Goal: Transaction & Acquisition: Purchase product/service

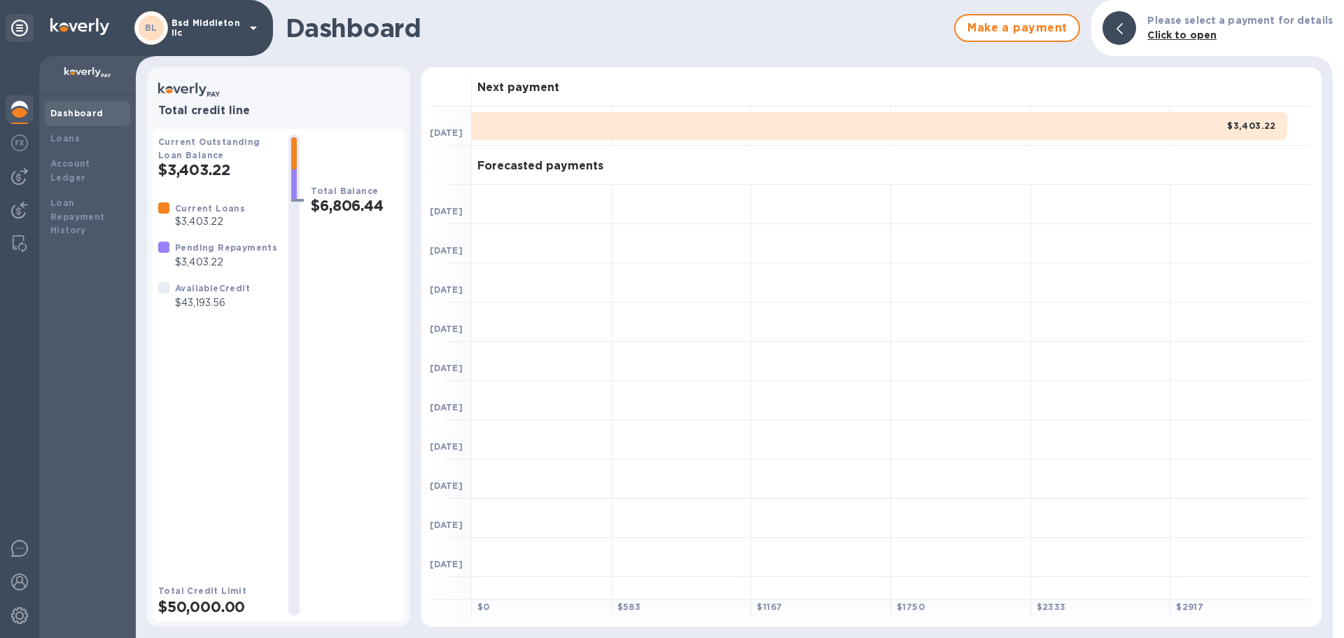
click at [36, 173] on div at bounding box center [19, 347] width 39 height 582
click at [32, 173] on div at bounding box center [20, 176] width 28 height 28
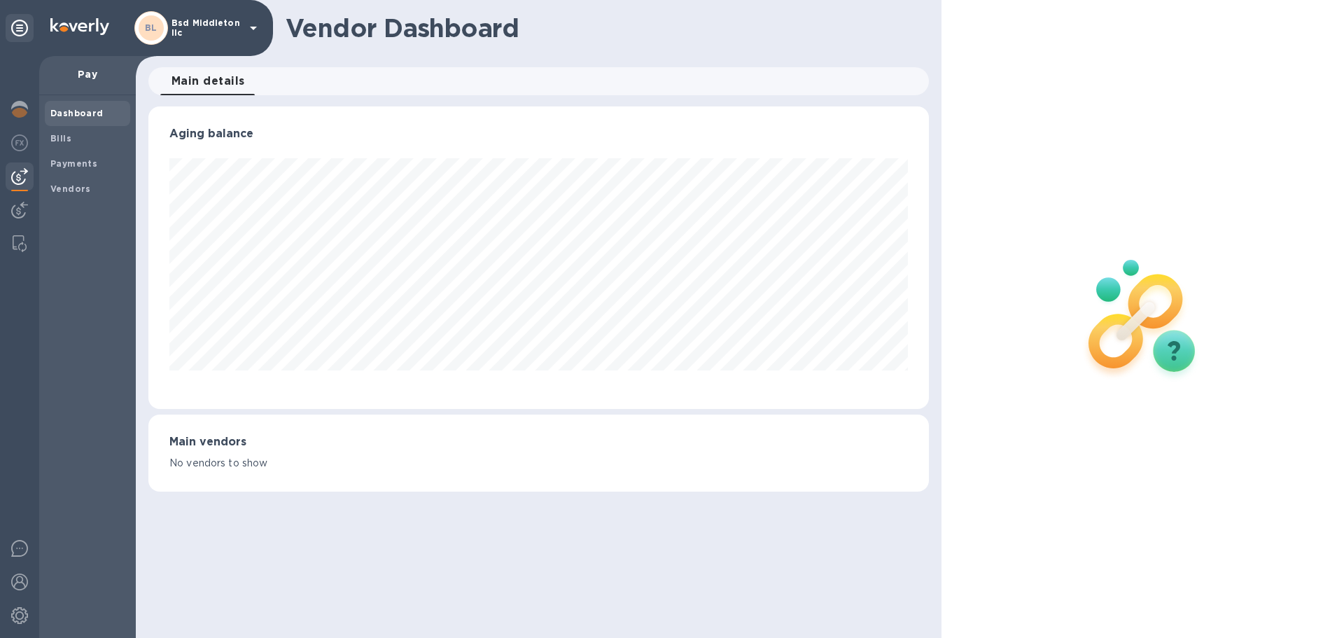
scroll to position [302, 780]
click at [85, 195] on span "Vendors" at bounding box center [70, 189] width 41 height 14
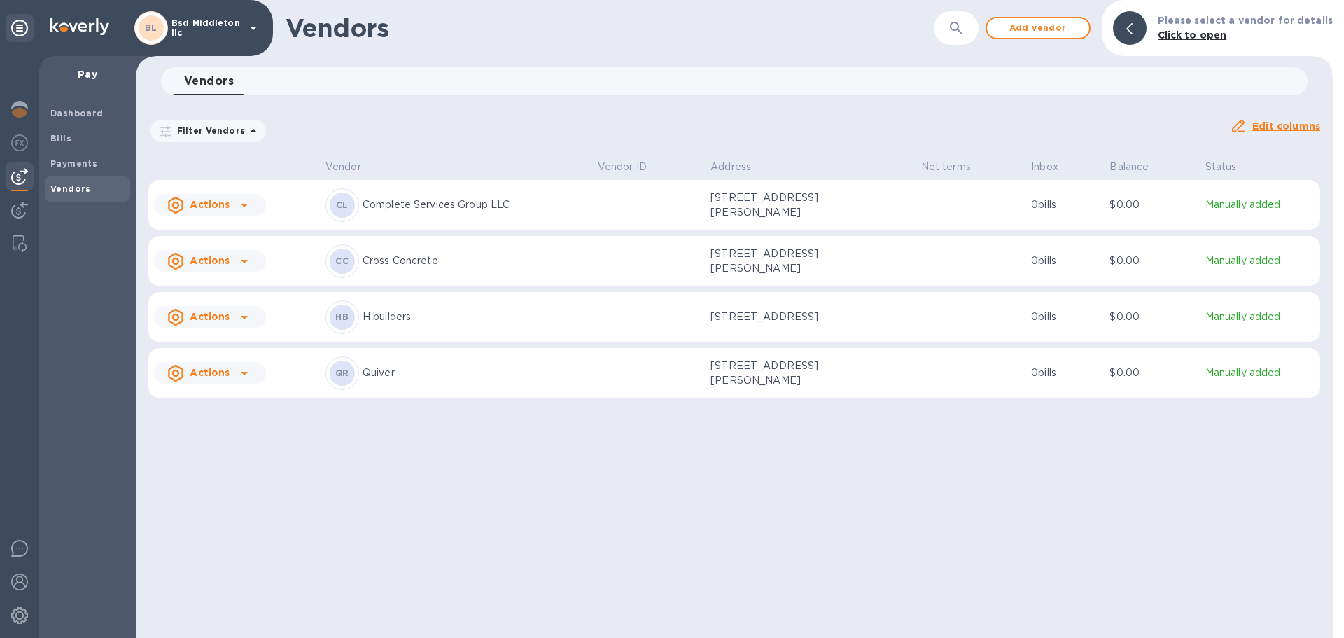
click at [575, 204] on p "Complete Services Group LLC" at bounding box center [475, 204] width 224 height 15
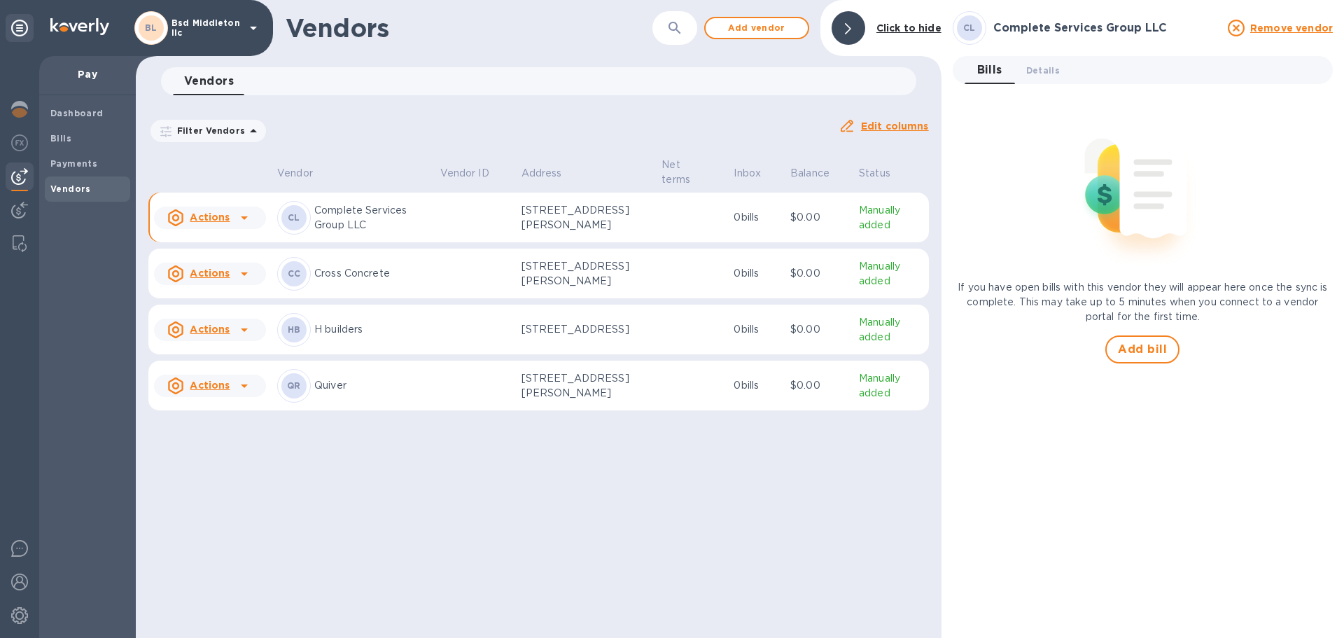
click at [329, 221] on p "Complete Services Group LLC" at bounding box center [371, 217] width 115 height 29
click at [1048, 71] on span "Details 0" at bounding box center [1043, 70] width 34 height 15
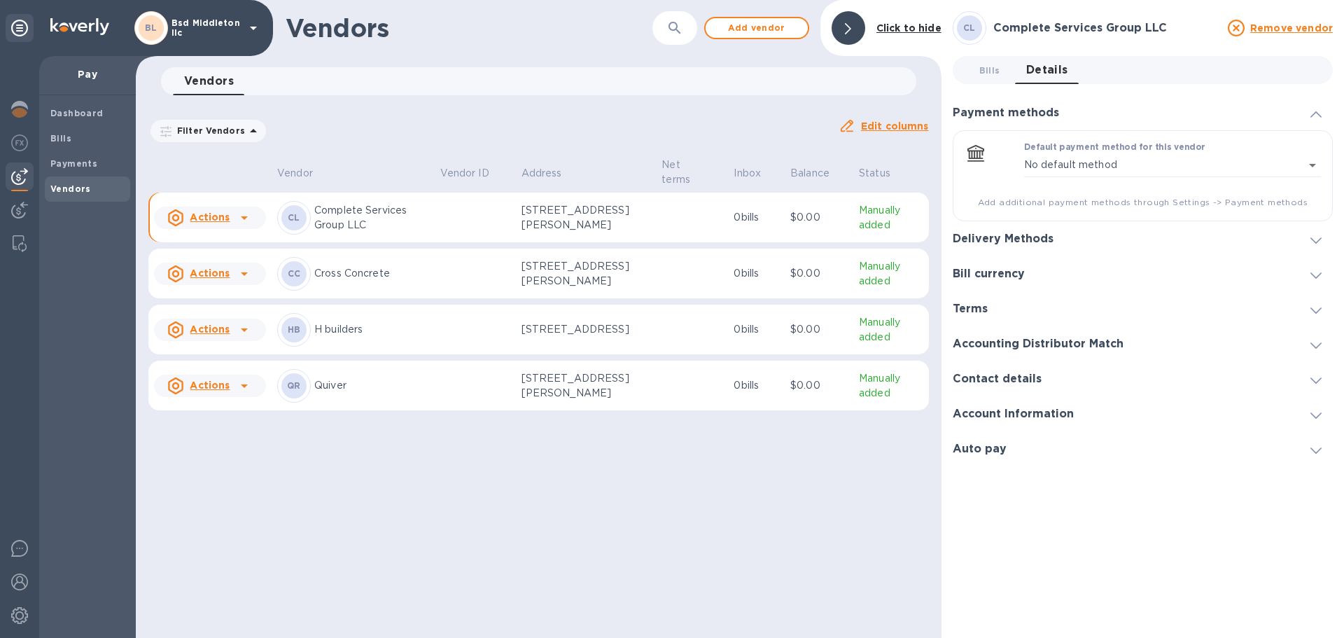
click at [1023, 239] on h3 "Delivery Methods" at bounding box center [1003, 238] width 101 height 13
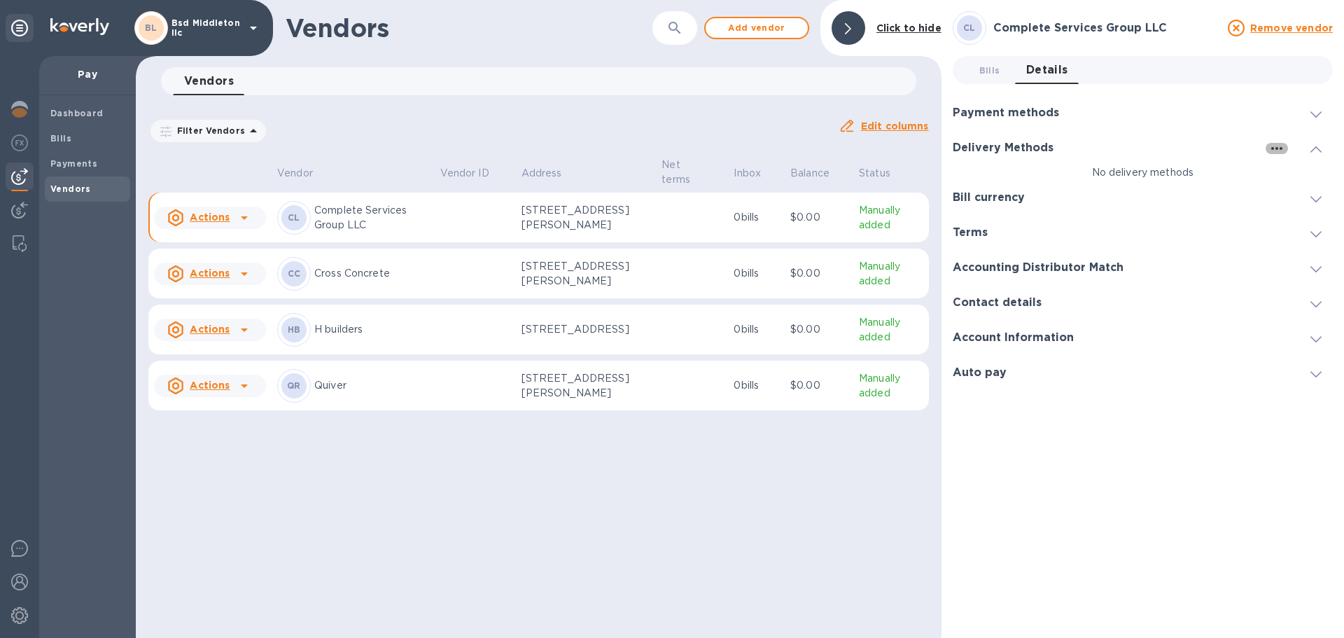
click at [1267, 149] on button "button" at bounding box center [1277, 148] width 22 height 11
click at [1292, 178] on p "Add new" at bounding box center [1294, 177] width 46 height 14
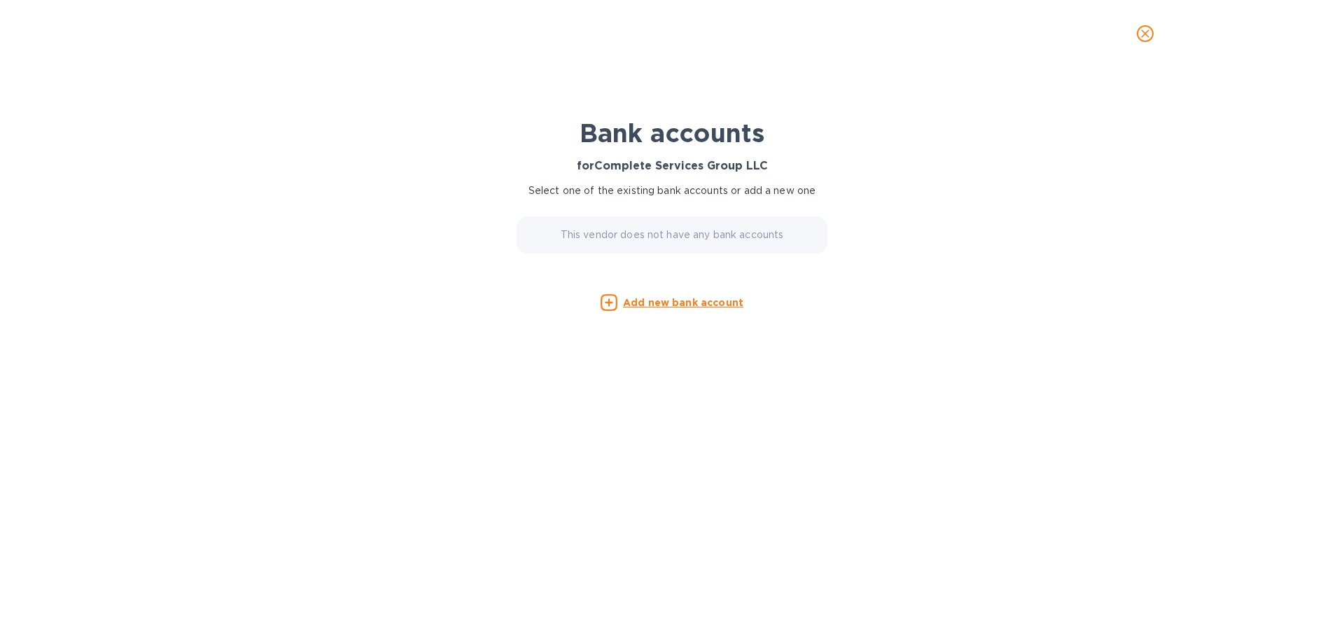
click at [723, 299] on u "Add new bank account" at bounding box center [683, 302] width 120 height 11
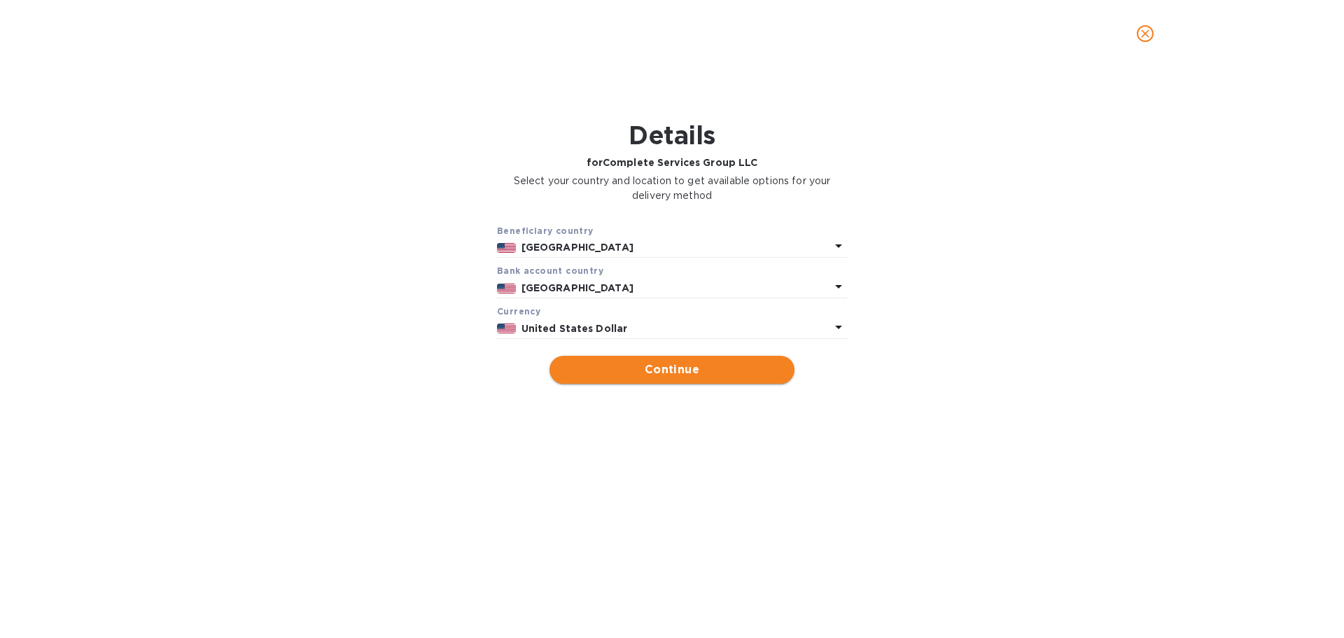
click at [648, 360] on button "Continue" at bounding box center [672, 370] width 245 height 28
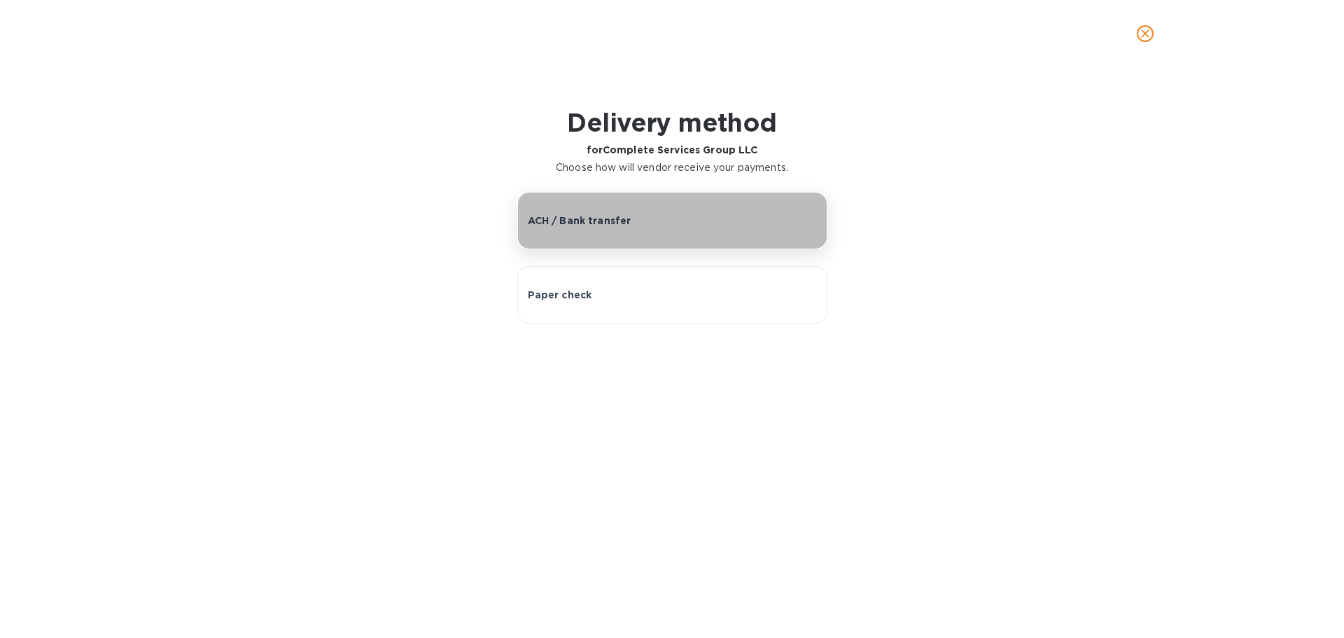
click at [699, 225] on div "ACH / Bank transfer" at bounding box center [672, 221] width 289 height 14
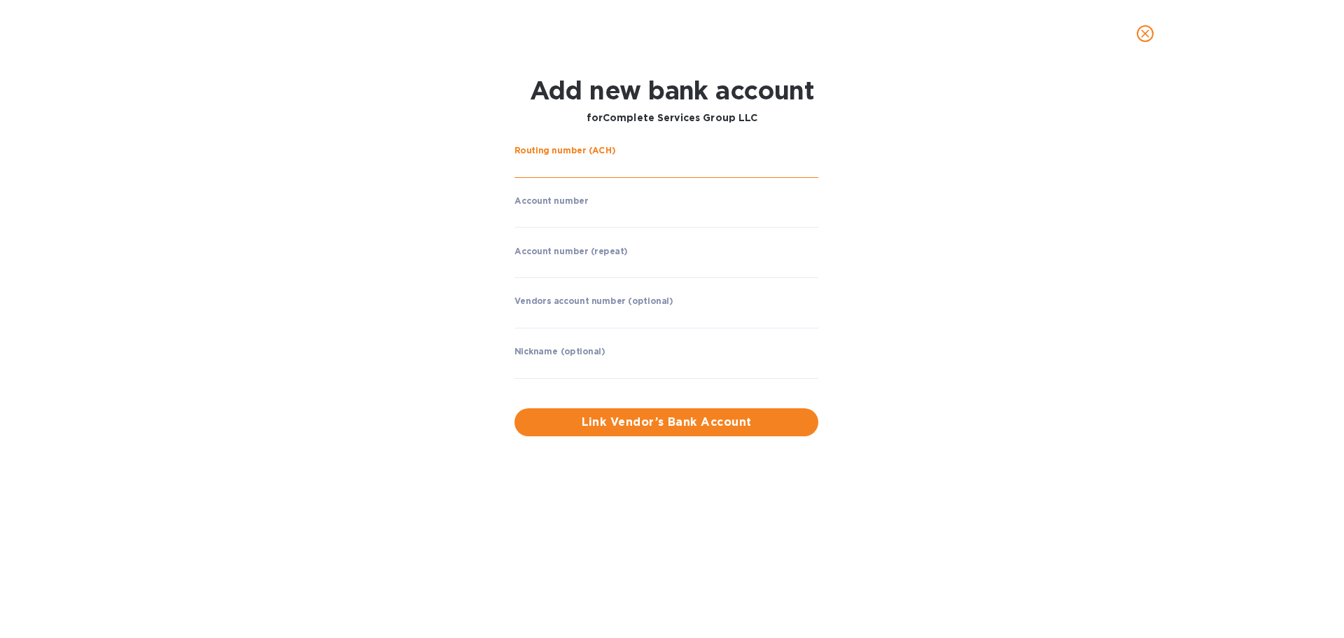
click at [591, 166] on input "string" at bounding box center [667, 167] width 304 height 21
type input "021000021"
click at [559, 165] on input "string" at bounding box center [667, 167] width 304 height 21
click at [613, 212] on input "string" at bounding box center [667, 217] width 304 height 21
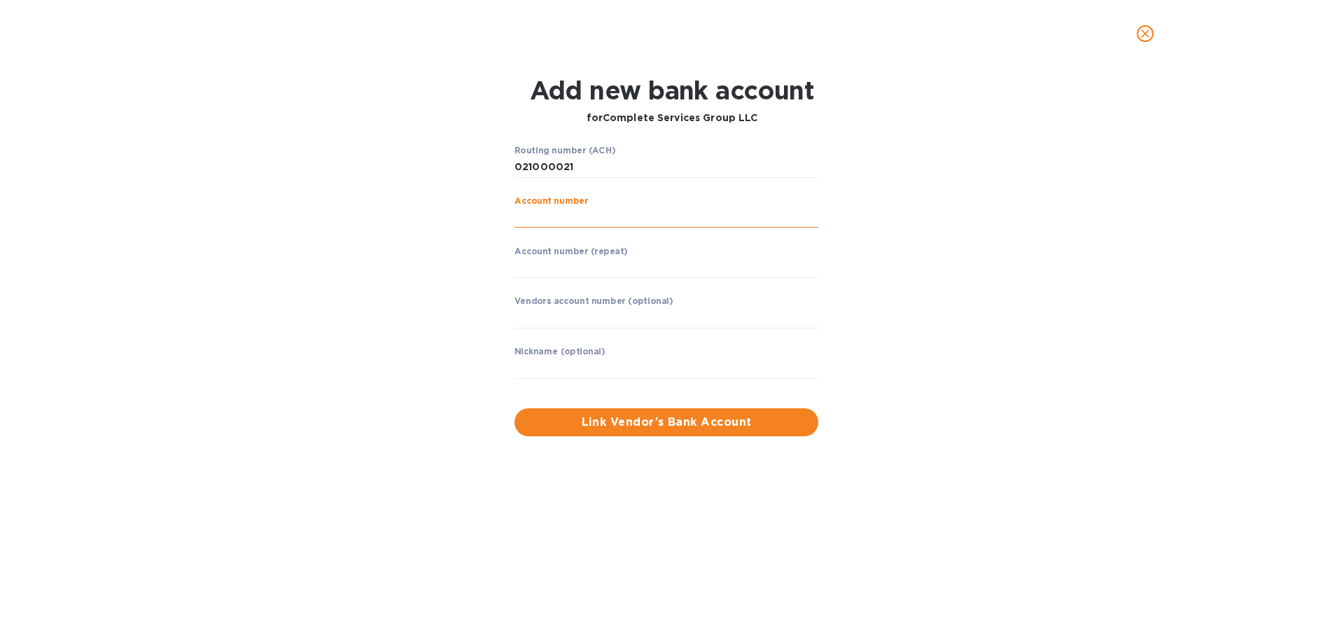
paste input "692185021"
type input "692185021"
click at [611, 274] on input "string" at bounding box center [667, 268] width 304 height 21
paste input "692185021"
type input "692185021"
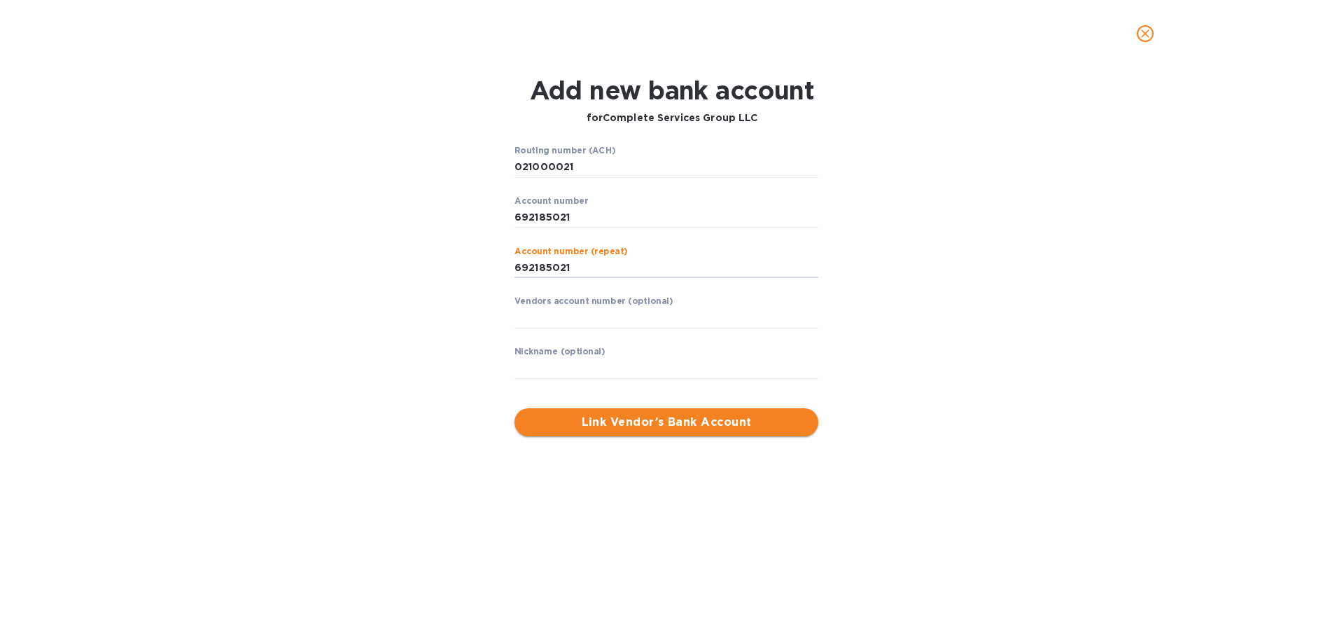
click at [636, 416] on span "Link Vendor’s Bank Account" at bounding box center [666, 422] width 281 height 17
click at [559, 165] on input "string" at bounding box center [667, 167] width 304 height 21
click at [552, 188] on p "Invalid value" at bounding box center [667, 188] width 304 height 16
click at [622, 160] on input "string" at bounding box center [667, 167] width 304 height 21
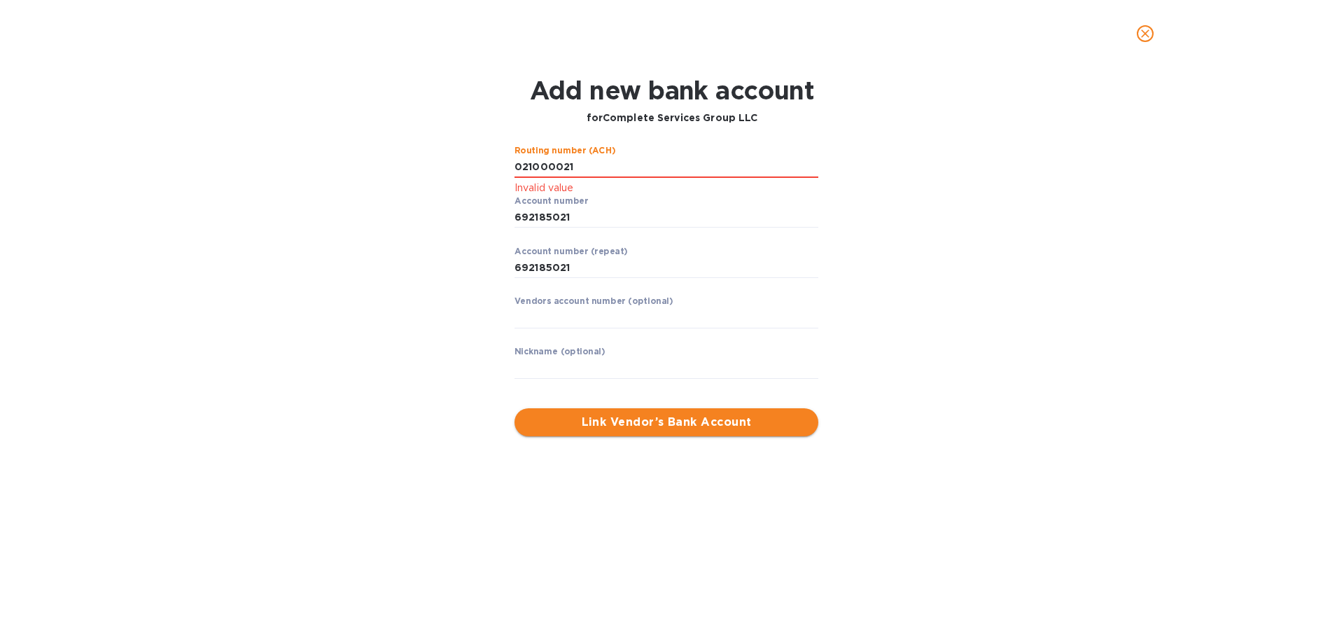
click at [629, 422] on span "Link Vendor’s Bank Account" at bounding box center [666, 422] width 281 height 17
click at [653, 424] on span "Link Vendor’s Bank Account" at bounding box center [666, 422] width 281 height 17
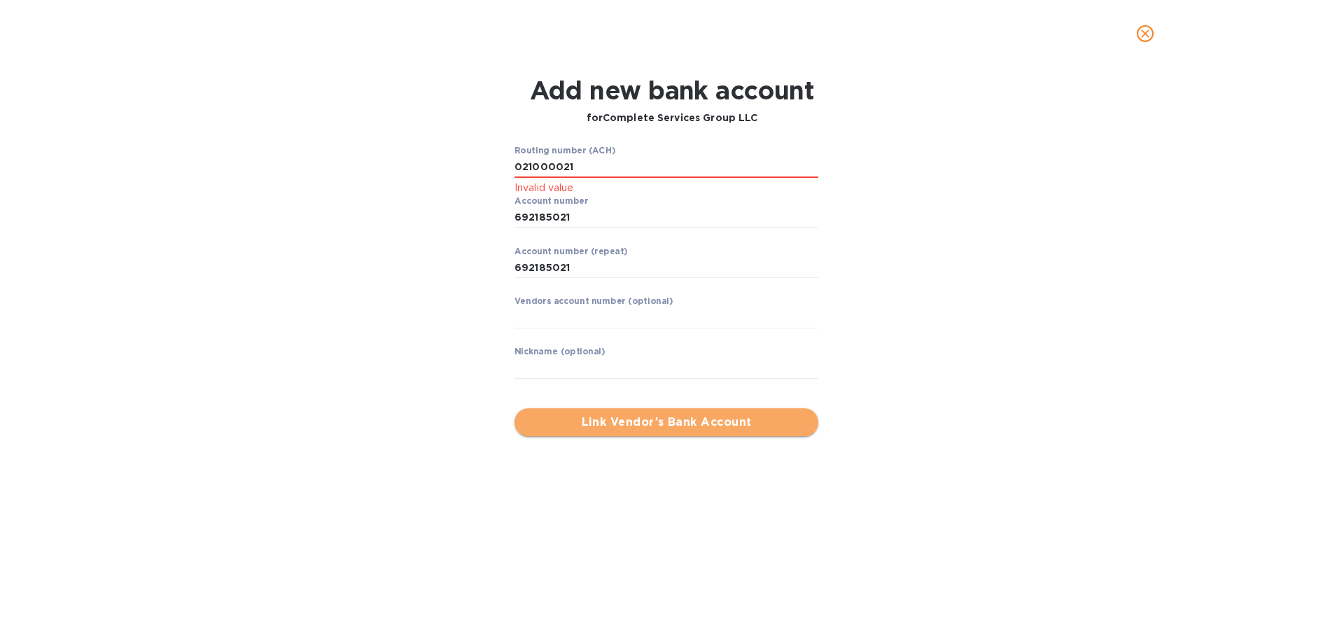
click at [653, 424] on span "Link Vendor’s Bank Account" at bounding box center [666, 422] width 281 height 17
click at [638, 177] on input "string" at bounding box center [667, 167] width 304 height 21
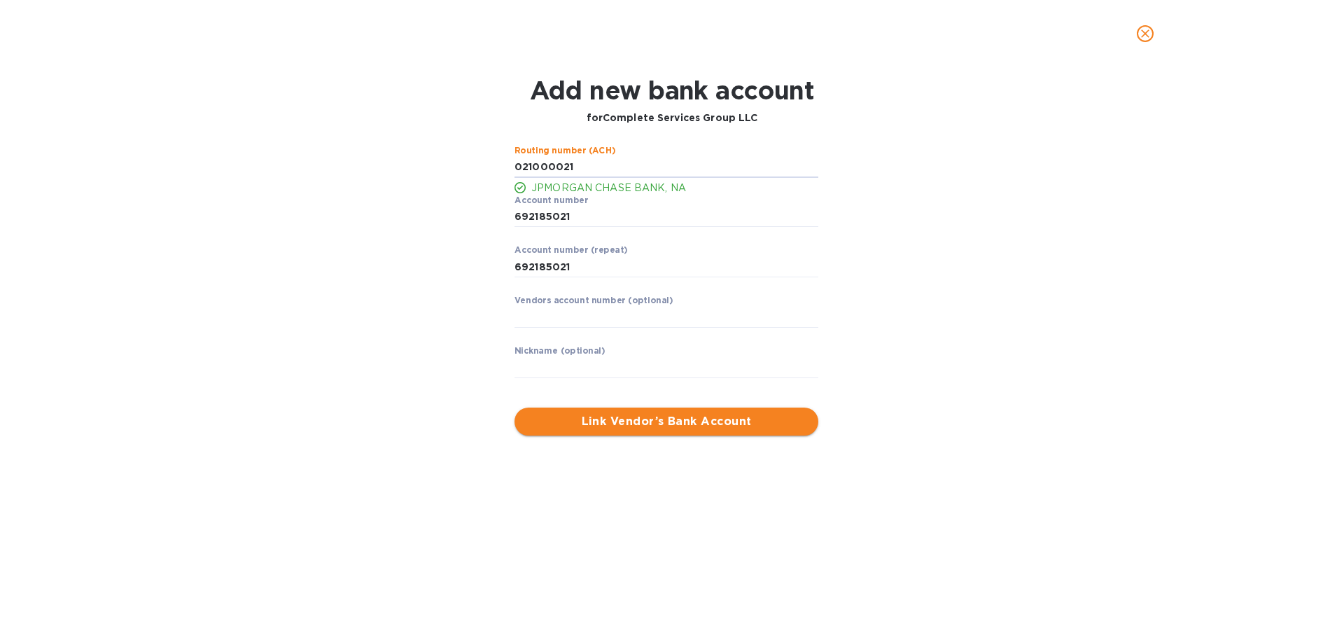
type input "021000021"
click at [649, 428] on span "Link Vendor’s Bank Account" at bounding box center [666, 421] width 281 height 17
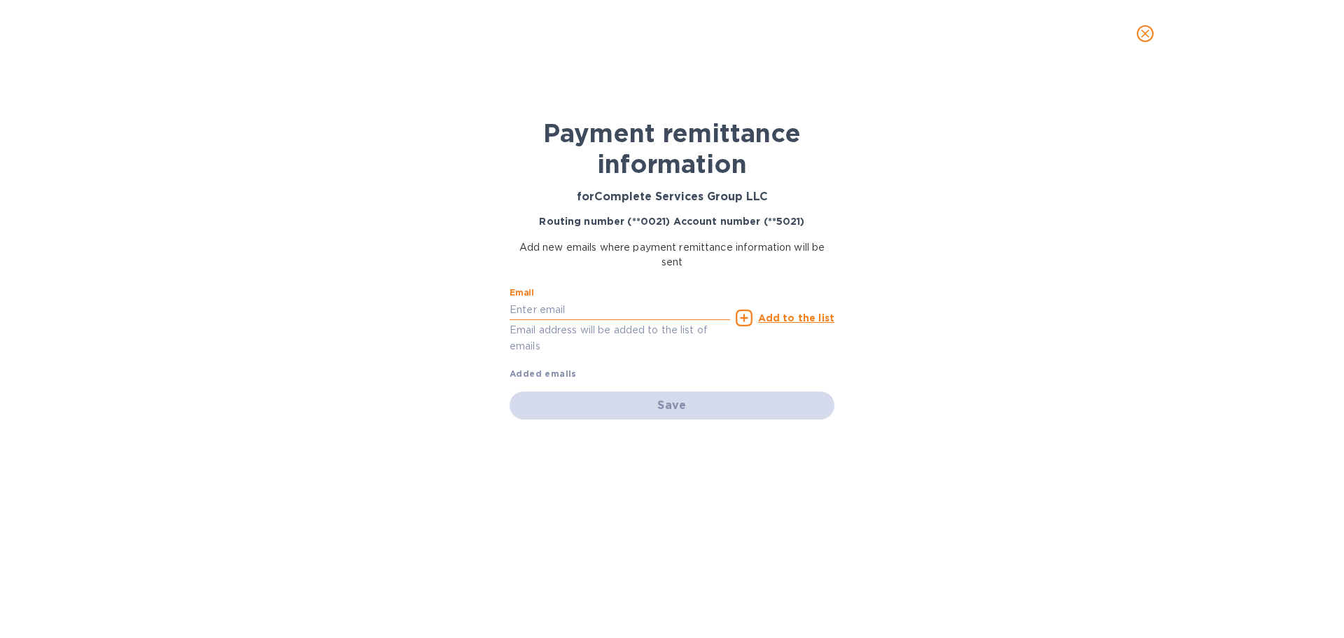
click at [646, 307] on input "text" at bounding box center [620, 309] width 221 height 21
click at [636, 396] on div "Save" at bounding box center [672, 405] width 325 height 28
click at [664, 307] on input "text" at bounding box center [620, 309] width 221 height 21
type input "h"
paste input "[EMAIL_ADDRESS][DOMAIN_NAME]"
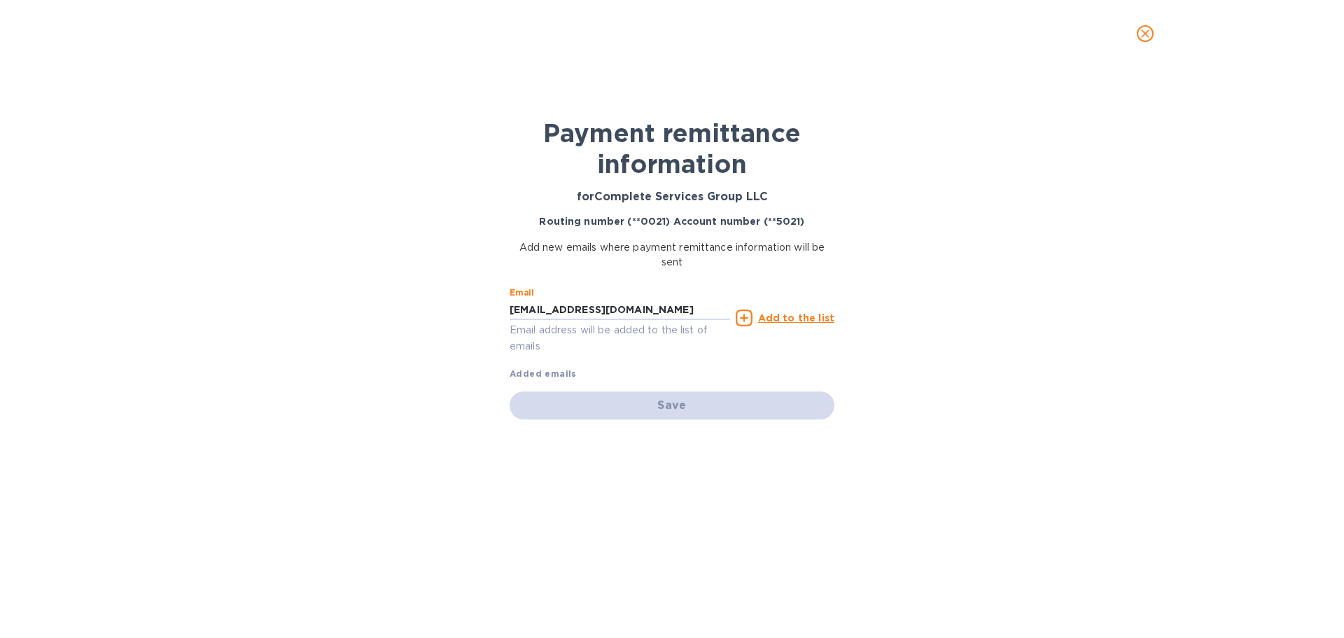
type input "[EMAIL_ADDRESS][DOMAIN_NAME]"
click at [636, 405] on div "Save" at bounding box center [672, 405] width 325 height 28
click at [774, 322] on u "Add to the list" at bounding box center [796, 317] width 76 height 11
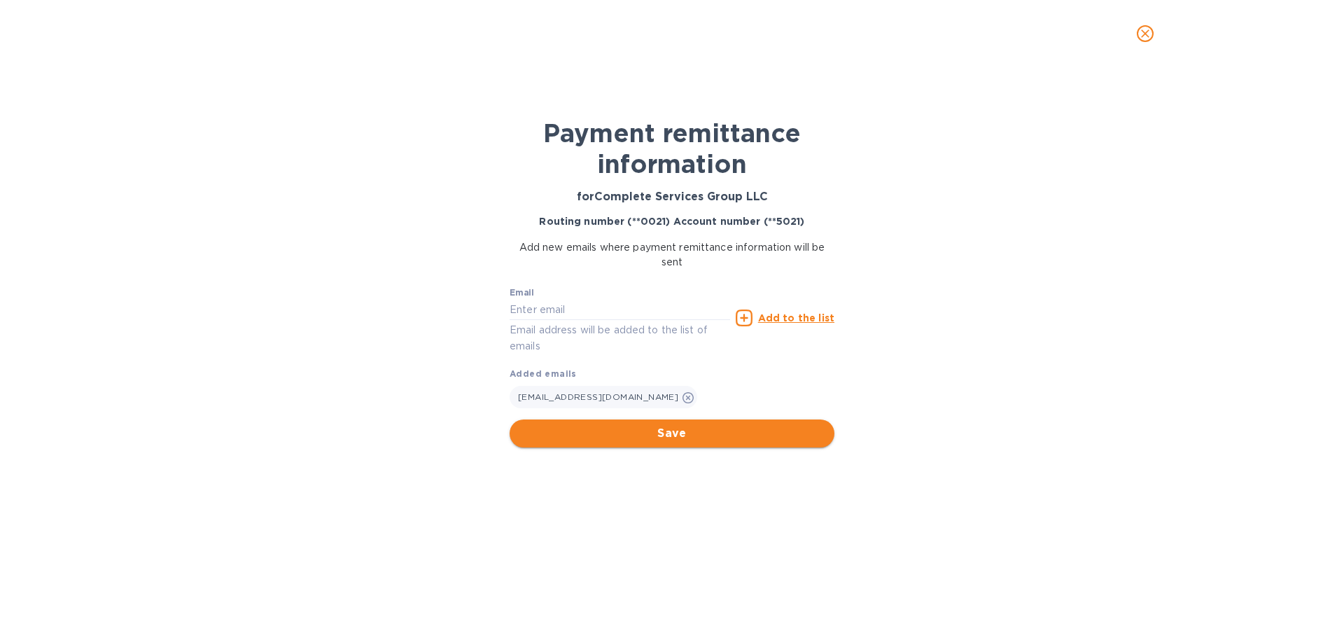
click at [721, 431] on span "Save" at bounding box center [672, 433] width 302 height 17
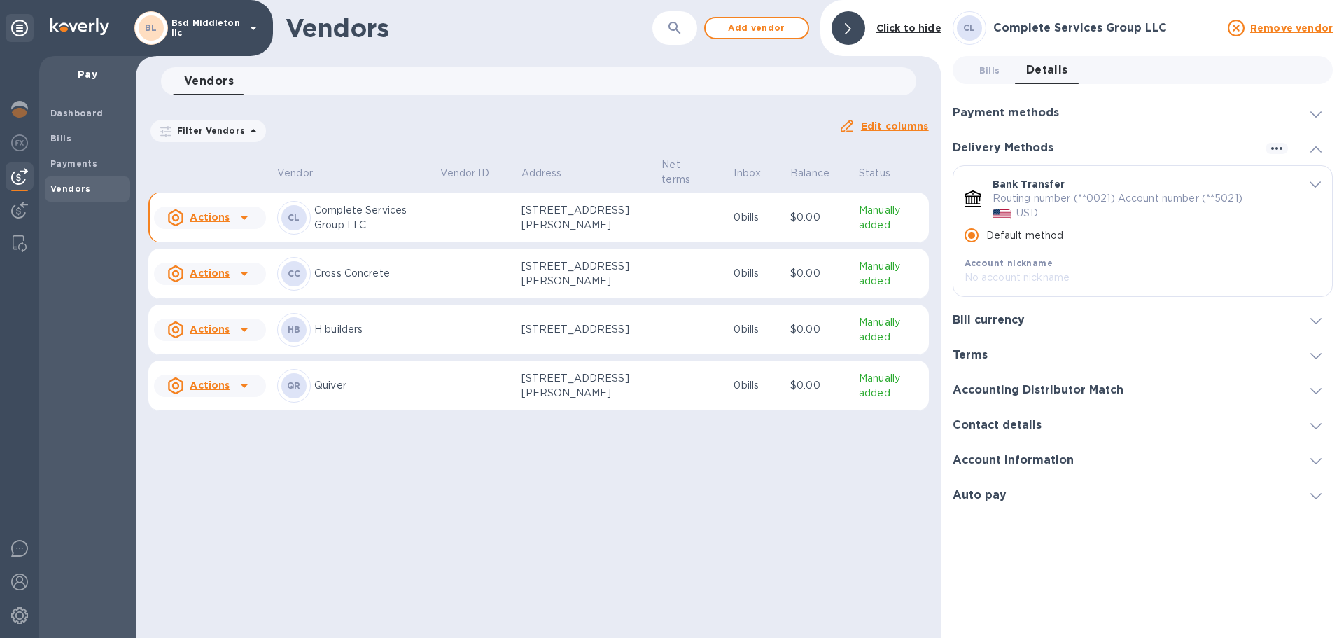
click at [221, 216] on u "Actions" at bounding box center [210, 216] width 40 height 11
click at [224, 274] on b "Add new bill" at bounding box center [225, 274] width 65 height 11
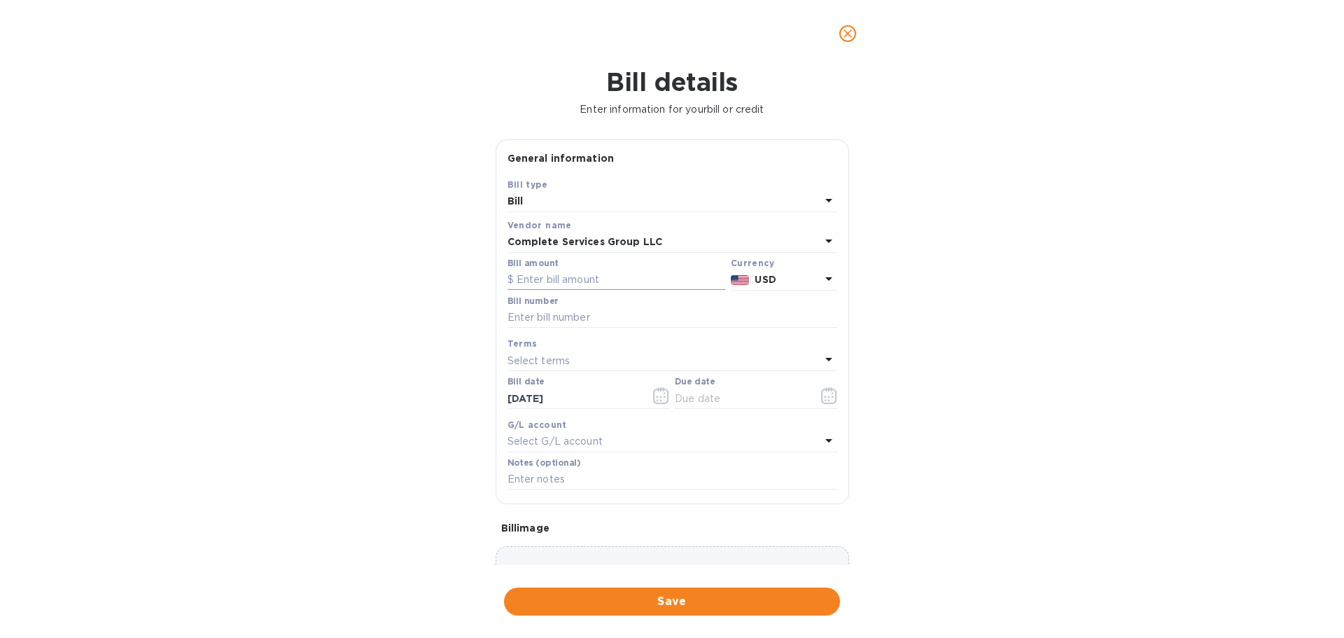
click at [559, 281] on input "text" at bounding box center [617, 280] width 218 height 21
type input "15,000"
click at [658, 320] on input "text" at bounding box center [673, 317] width 330 height 21
paste input "1894"
type input "1894"
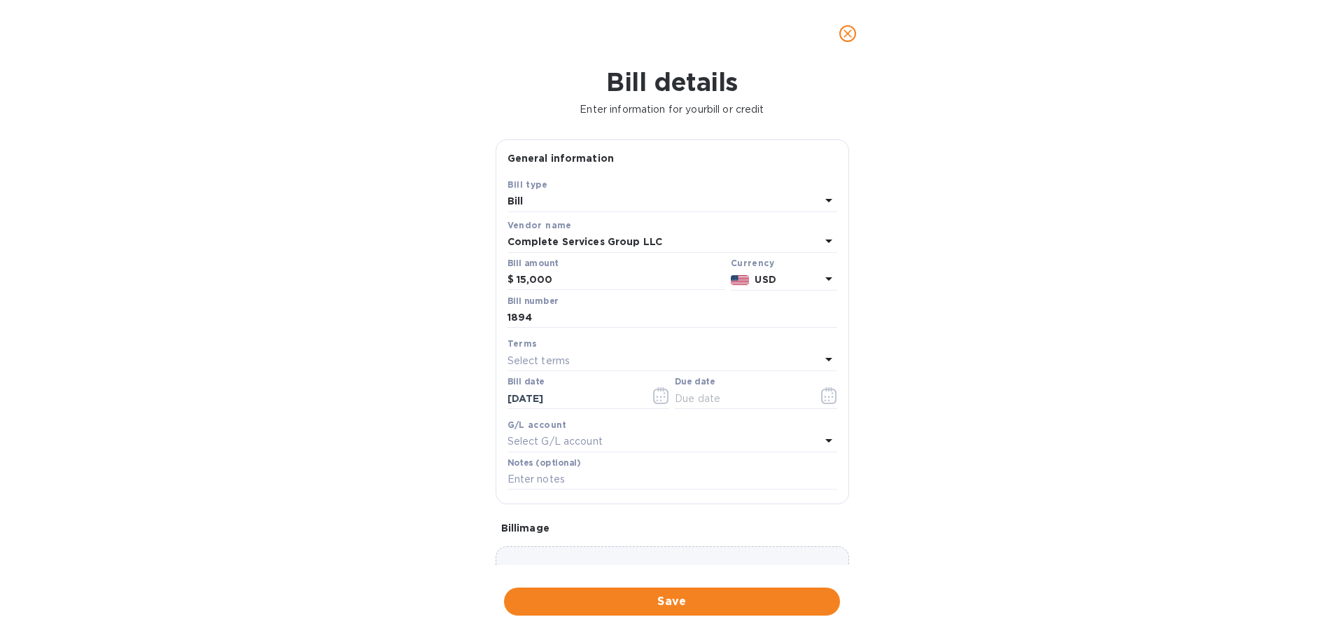
click at [585, 353] on div "Select terms" at bounding box center [664, 361] width 313 height 20
click at [568, 437] on p "NET 30" at bounding box center [667, 440] width 296 height 15
type input "[DATE]"
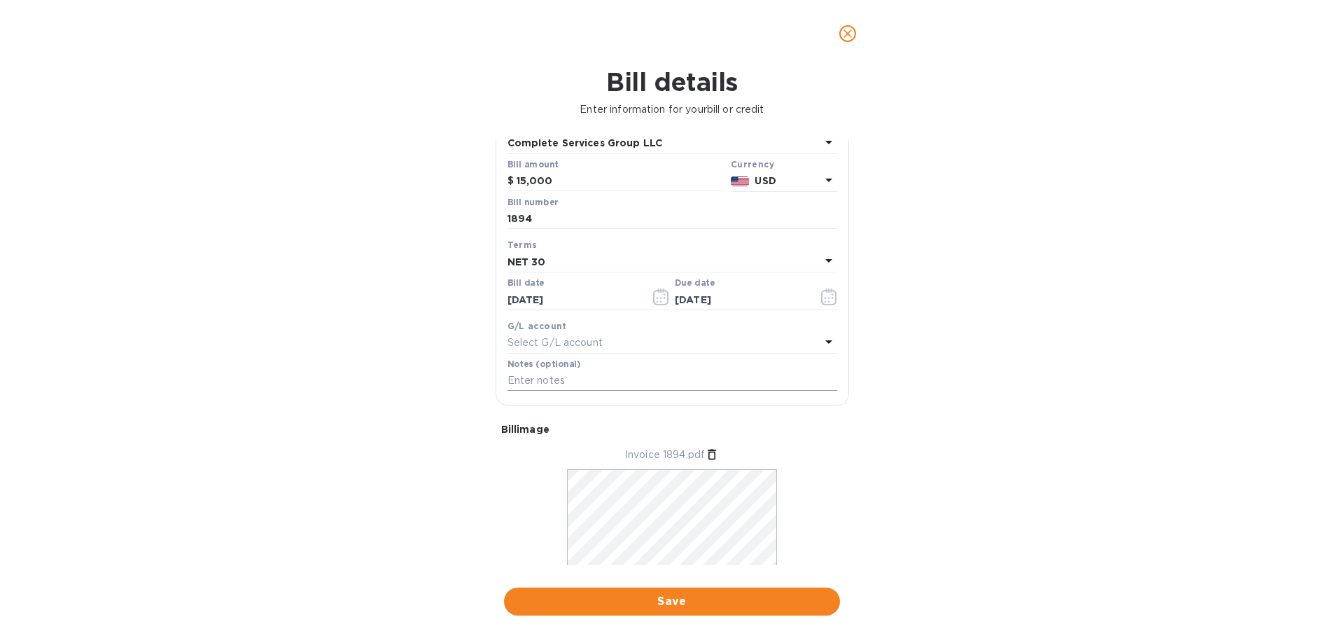
click at [605, 382] on input "text" at bounding box center [673, 380] width 330 height 21
paste input "1894"
type input "1894"
click at [674, 608] on span "Save" at bounding box center [672, 601] width 314 height 17
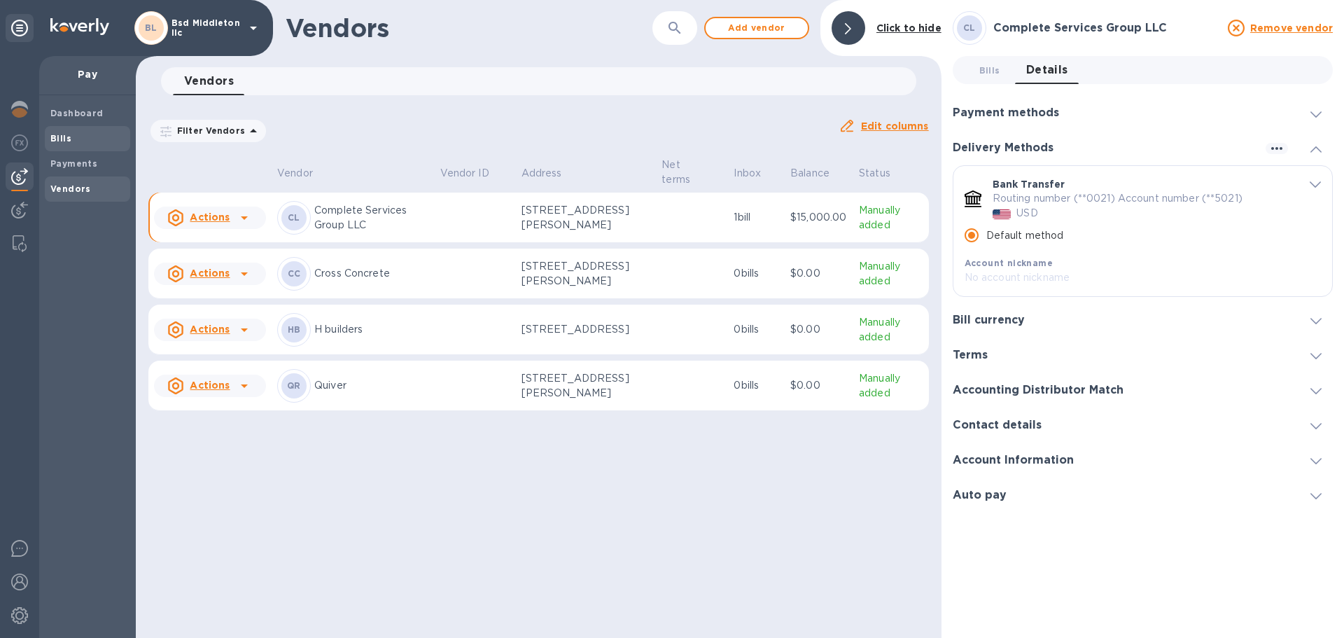
click at [109, 143] on span "Bills" at bounding box center [87, 139] width 74 height 14
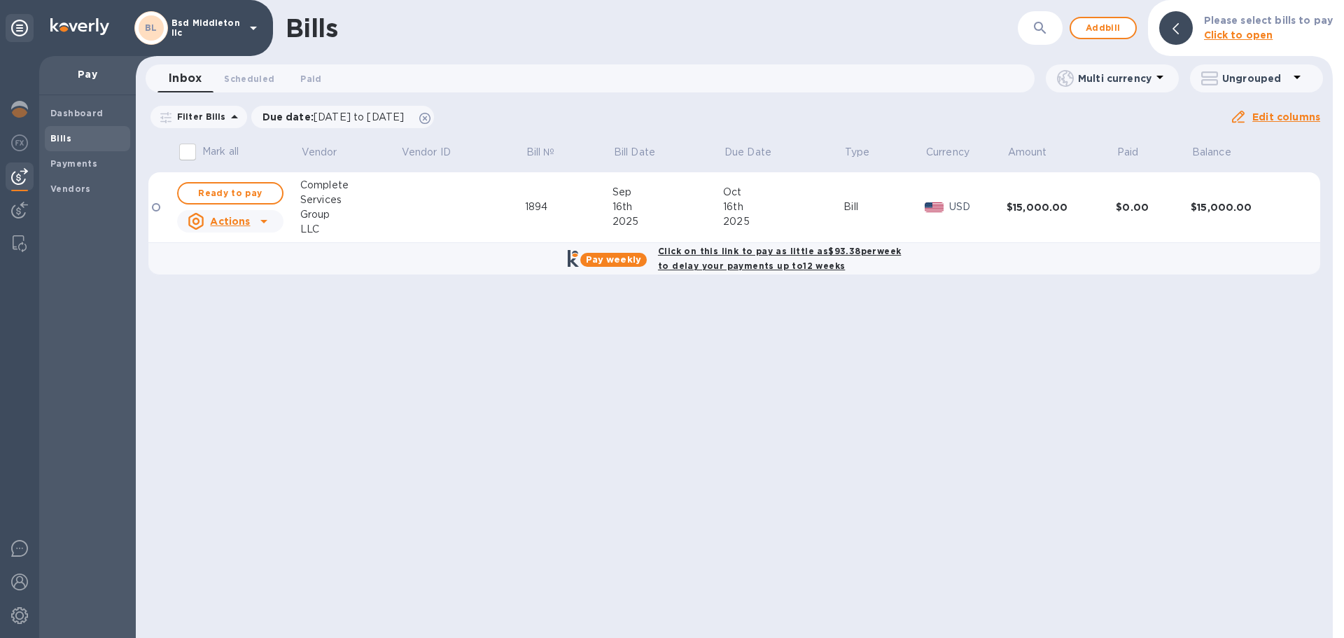
click at [711, 278] on div "Click on this link to pay as little as $93.38 per week to delay your payments u…" at bounding box center [780, 258] width 254 height 41
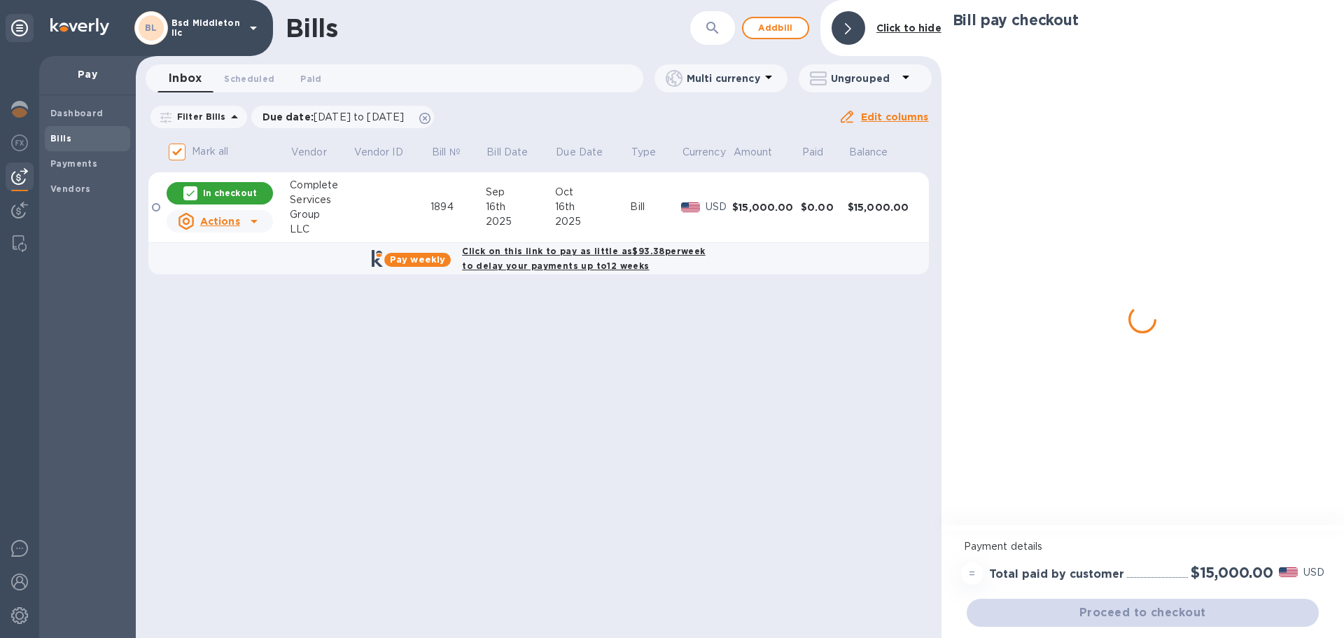
click at [713, 267] on div "Pay weekly Click on this link to pay as little as $93.38 per week to delay your…" at bounding box center [538, 258] width 789 height 41
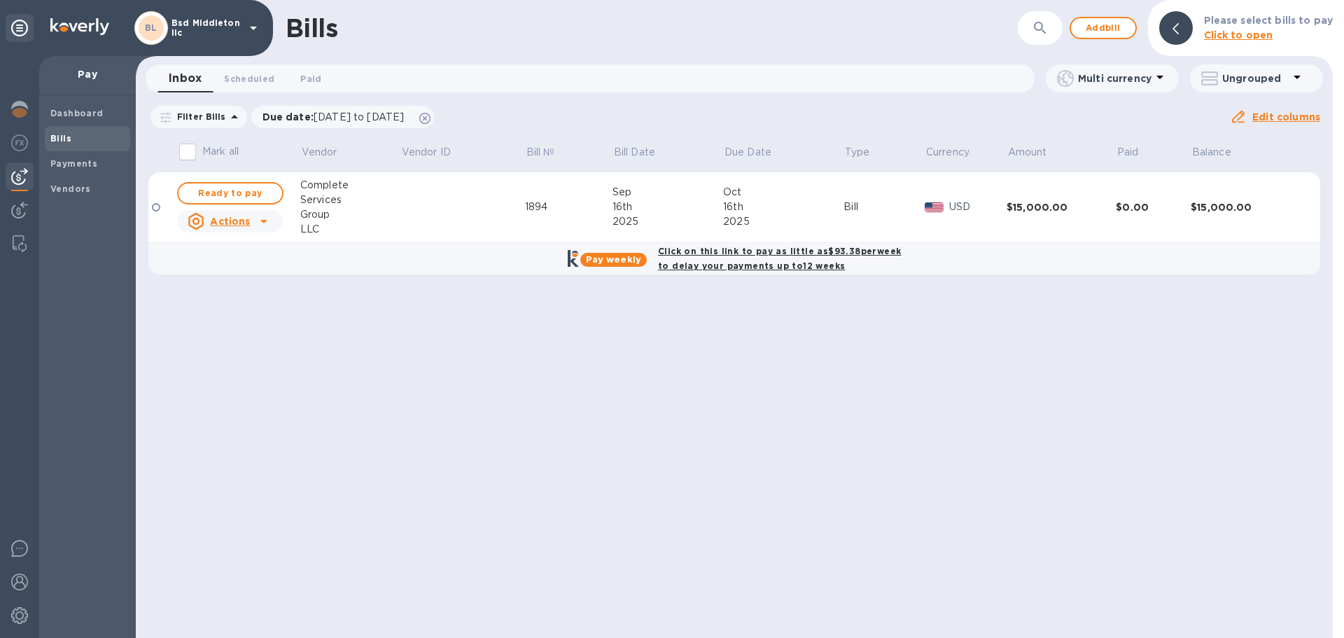
checkbox input "true"
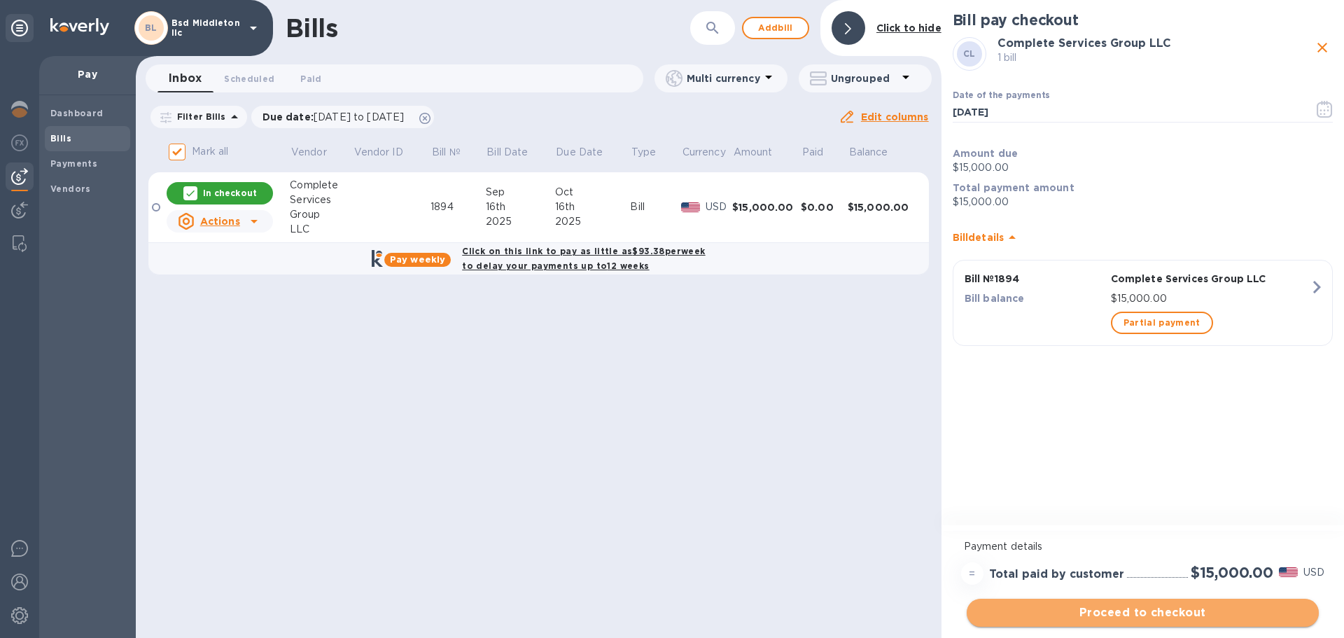
click at [1088, 622] on button "Proceed to checkout" at bounding box center [1143, 613] width 352 height 28
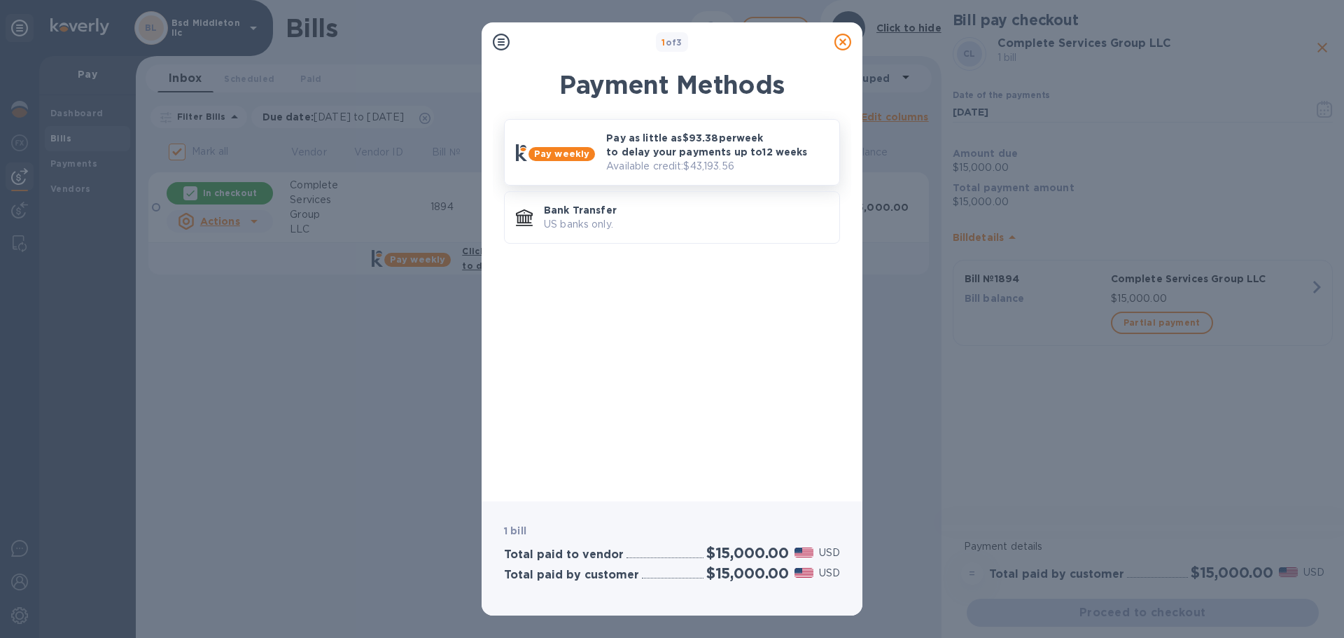
click at [648, 158] on p "Pay as little as $93.38 per week to delay your payments up to 12 weeks" at bounding box center [717, 145] width 222 height 28
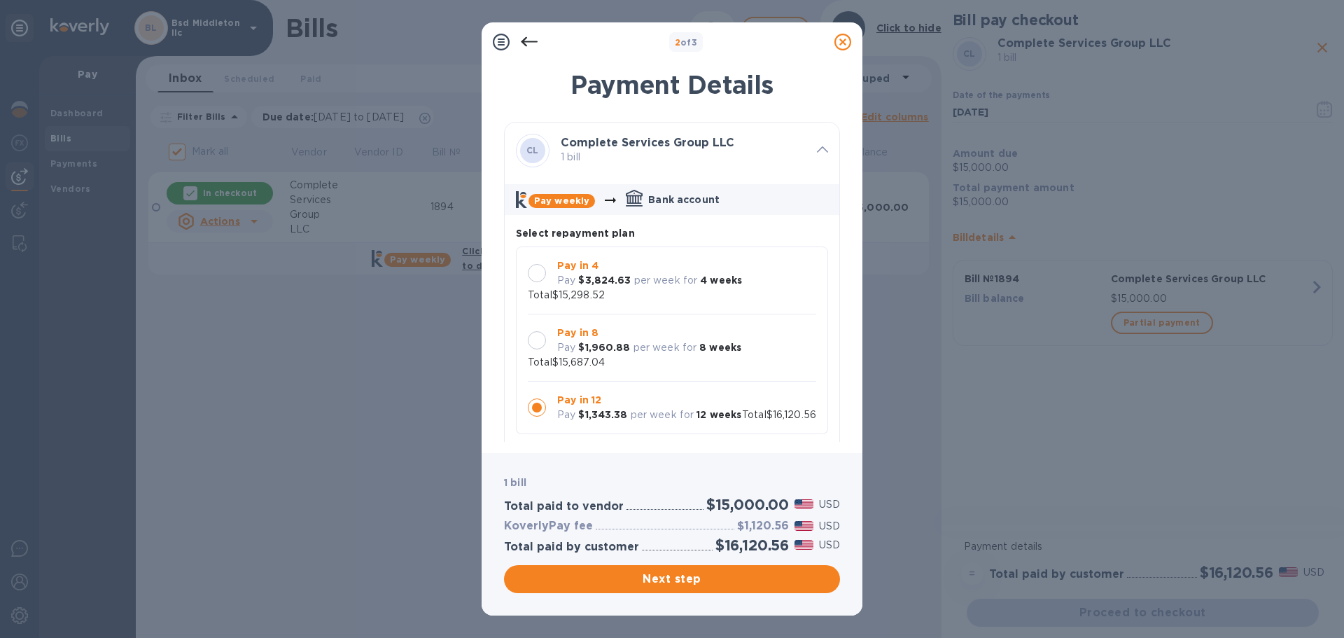
click at [623, 342] on b "$1,960.88" at bounding box center [604, 347] width 52 height 11
click at [662, 419] on p "per week for" at bounding box center [663, 414] width 64 height 15
click at [666, 346] on div "Pay in 8 Pay $1,960.88 per week for 8 weeks" at bounding box center [649, 340] width 195 height 41
click at [774, 529] on h3 "$687.04" at bounding box center [766, 525] width 46 height 13
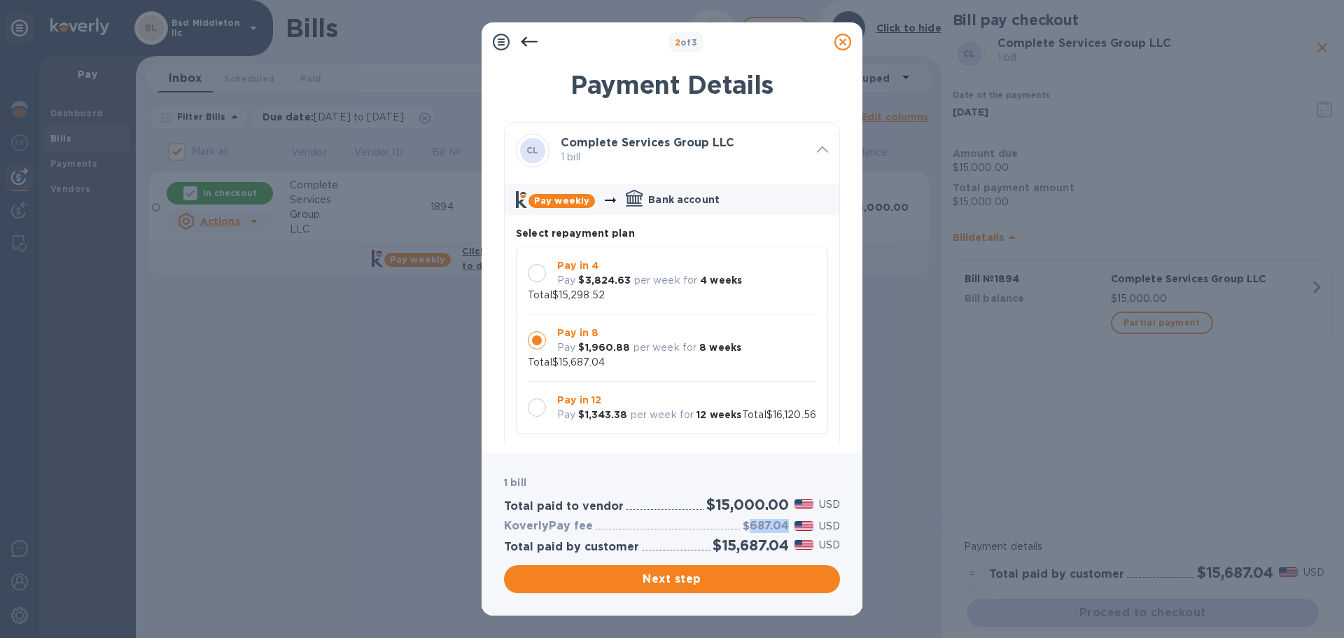
copy h3 "687.04"
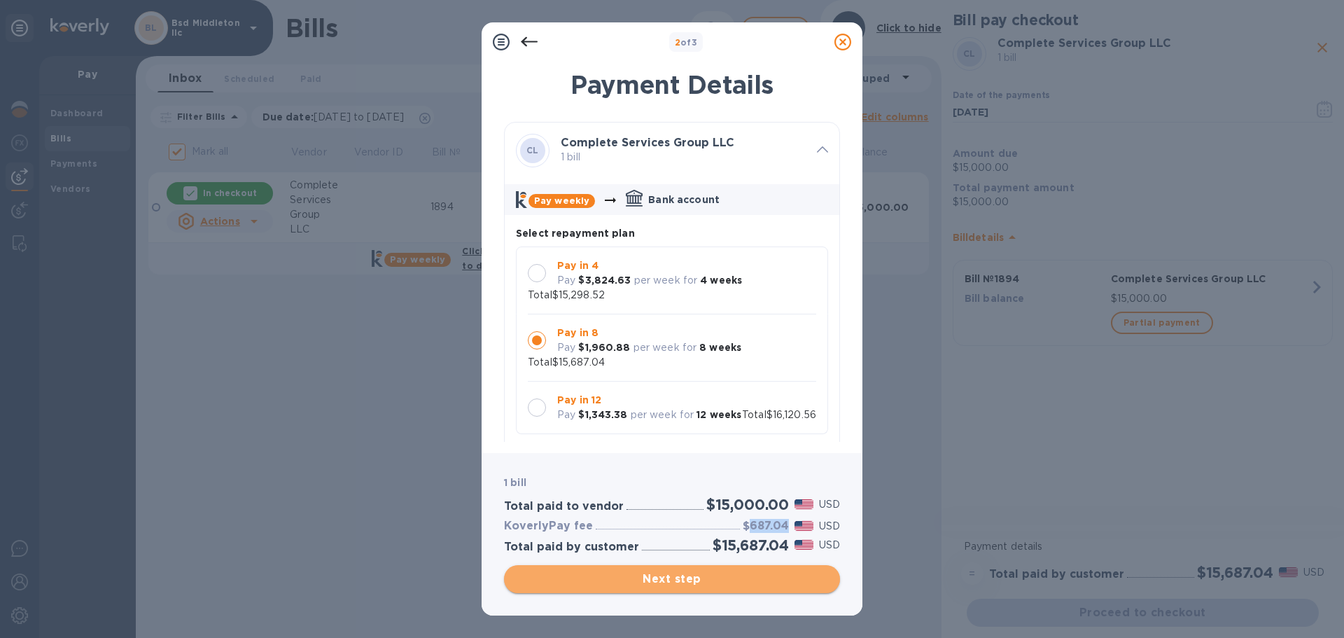
click at [678, 575] on span "Next step" at bounding box center [672, 579] width 314 height 17
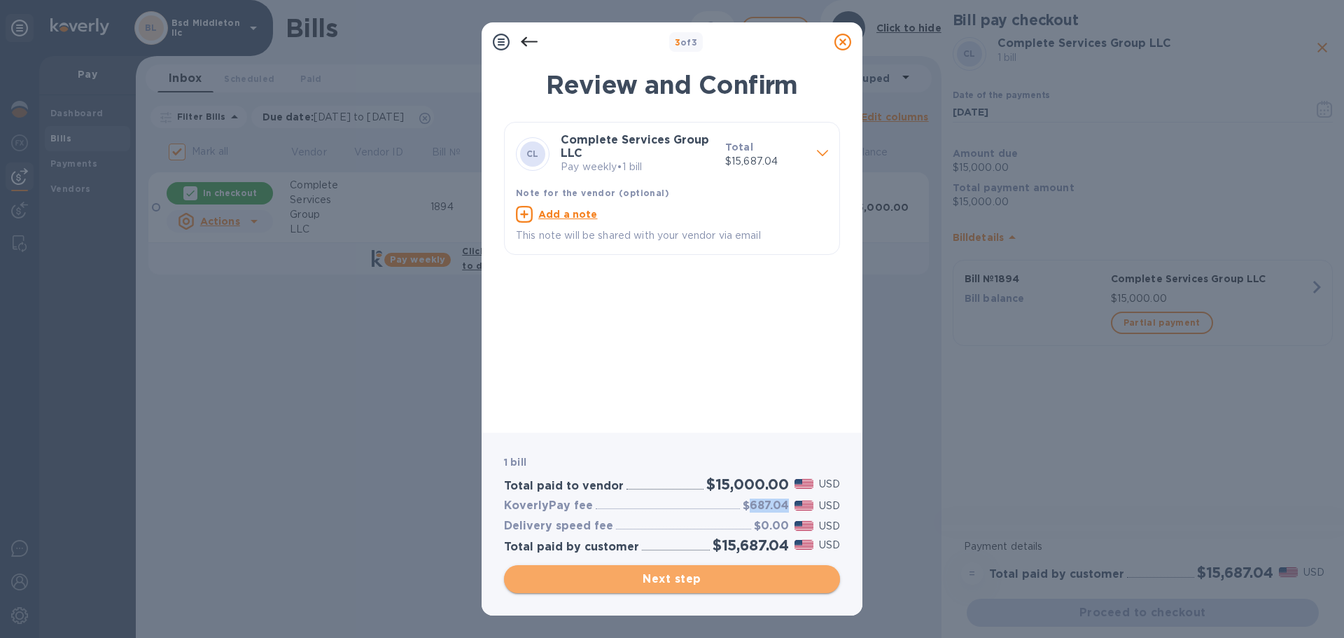
click at [678, 575] on span "Next step" at bounding box center [672, 579] width 314 height 17
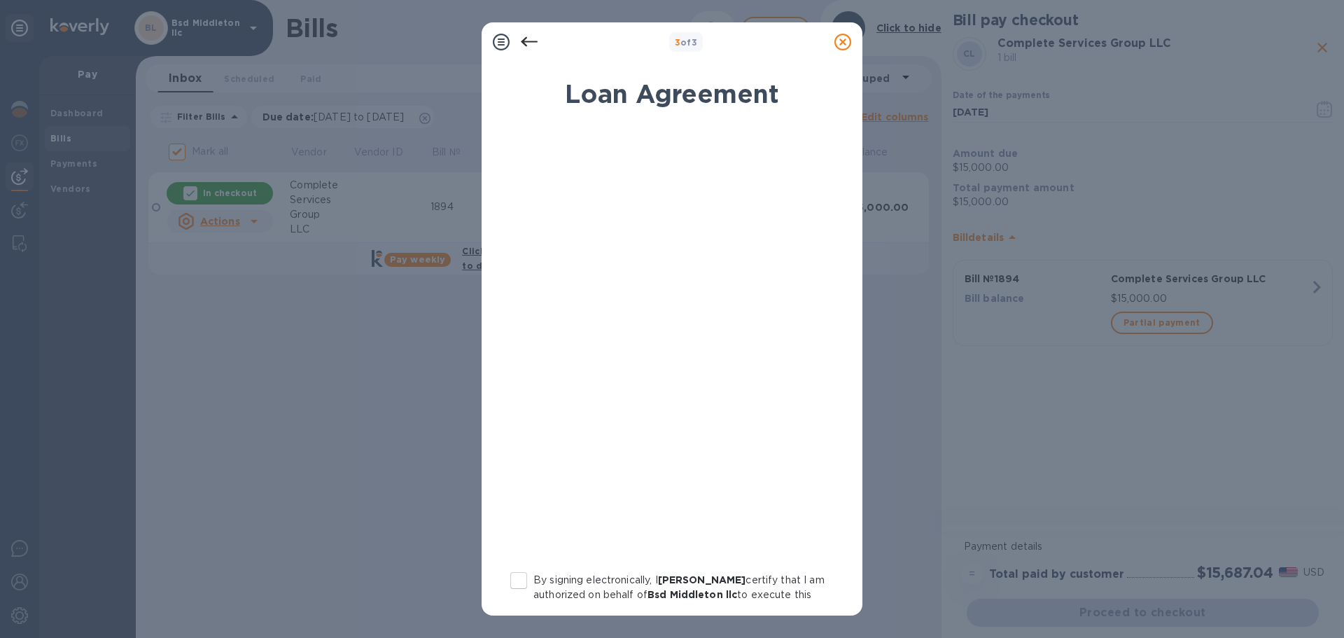
click at [510, 570] on input "By signing electronically, I [PERSON_NAME] certify that I am authorized on beha…" at bounding box center [518, 580] width 29 height 29
checkbox input "true"
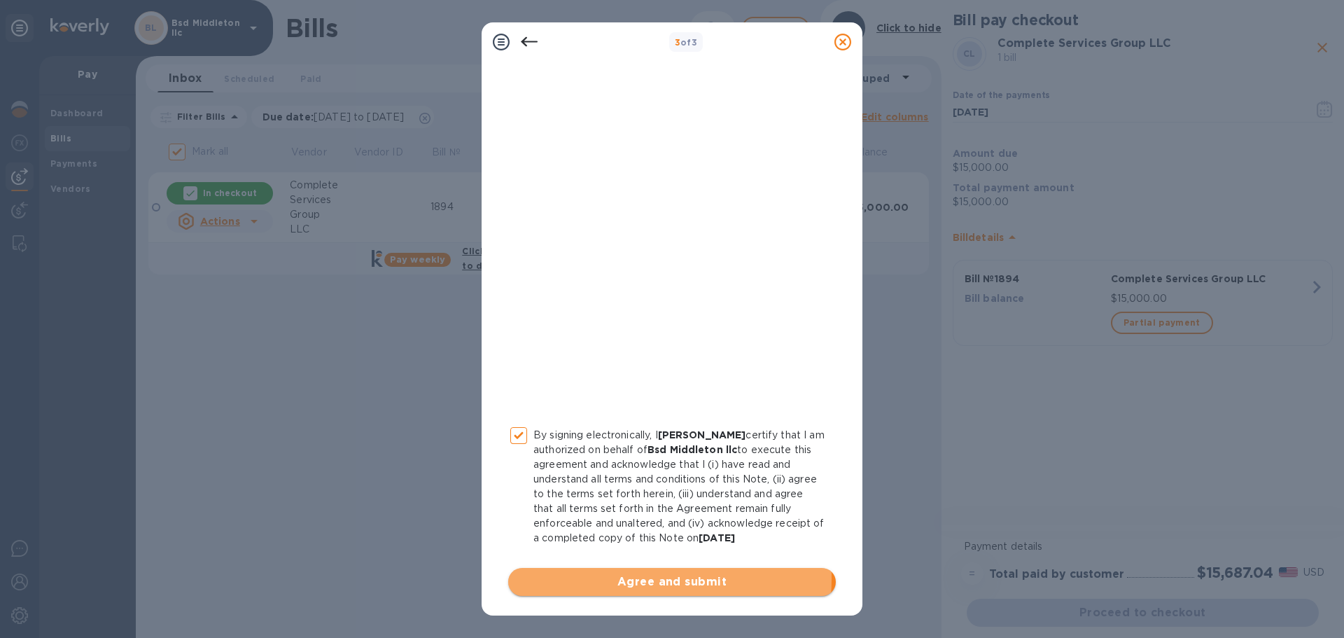
click at [601, 578] on span "Agree and submit" at bounding box center [671, 581] width 305 height 17
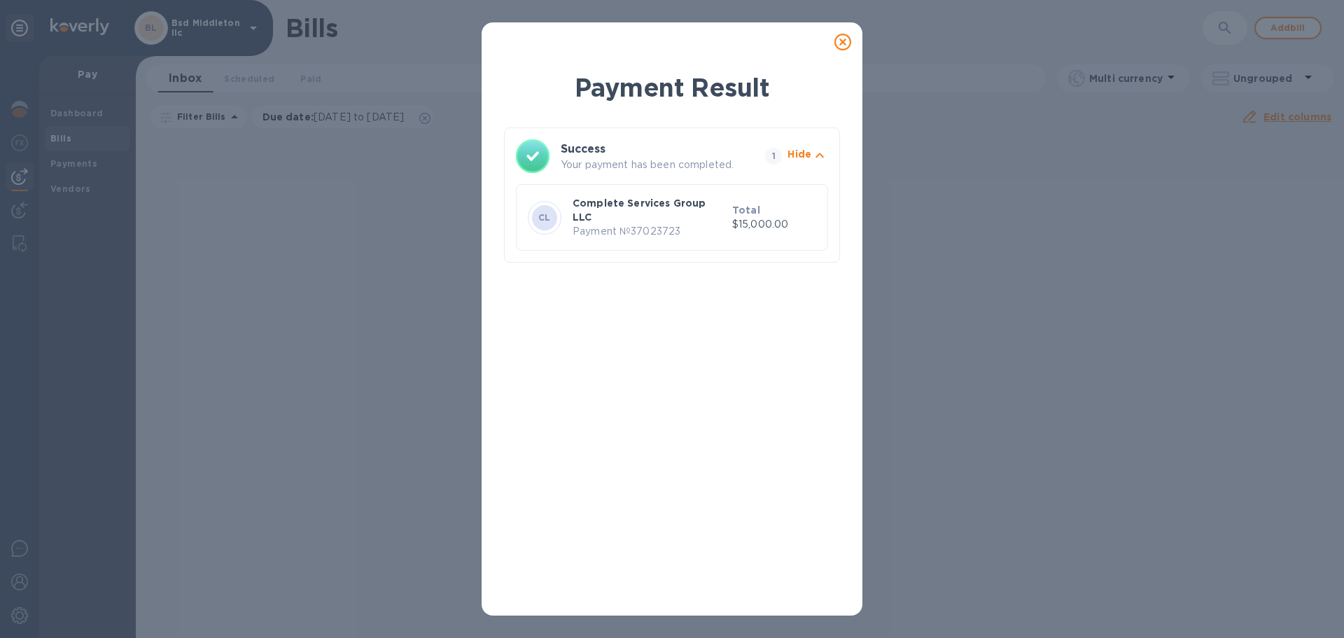
click at [838, 38] on icon at bounding box center [843, 42] width 17 height 17
